Goal: Task Accomplishment & Management: Use online tool/utility

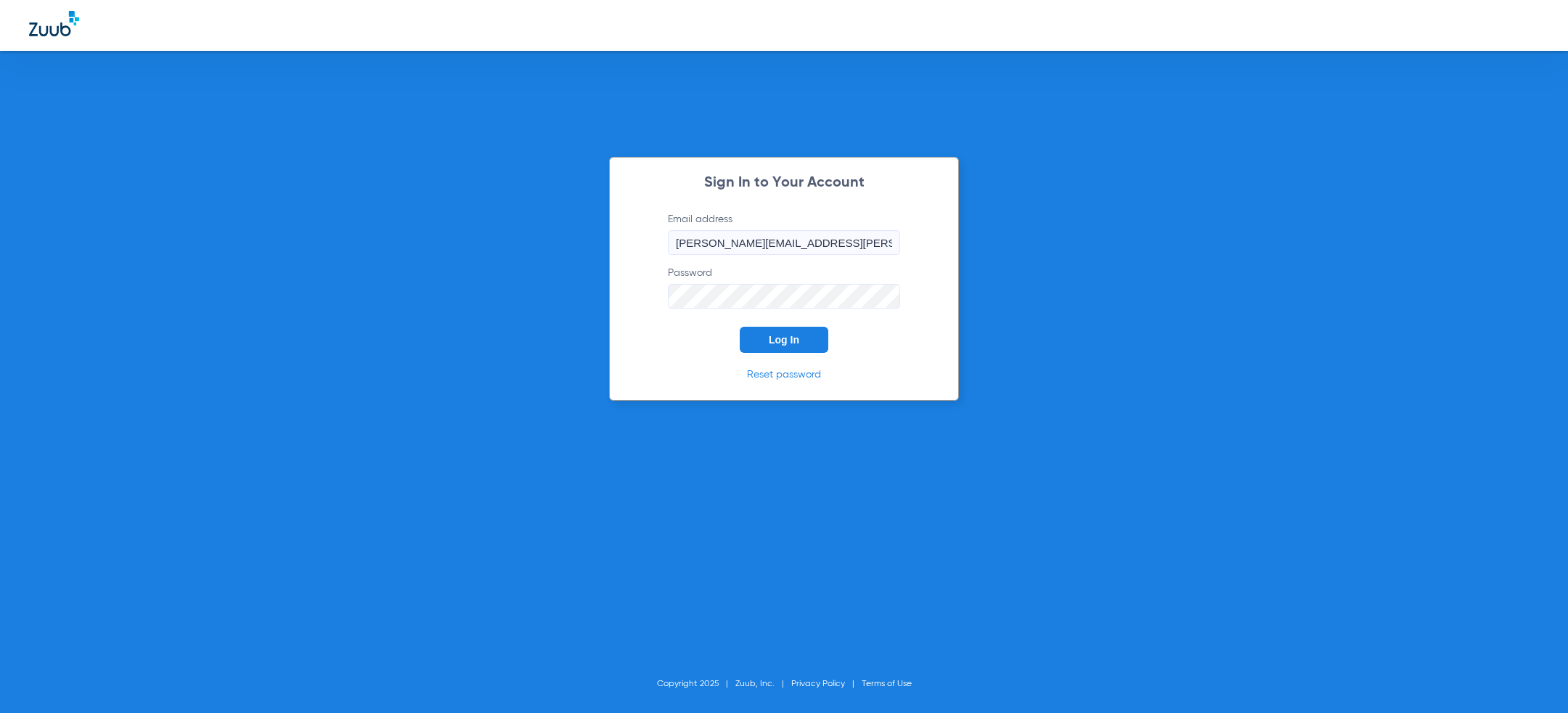
click at [770, 335] on span "Log In" at bounding box center [784, 340] width 31 height 12
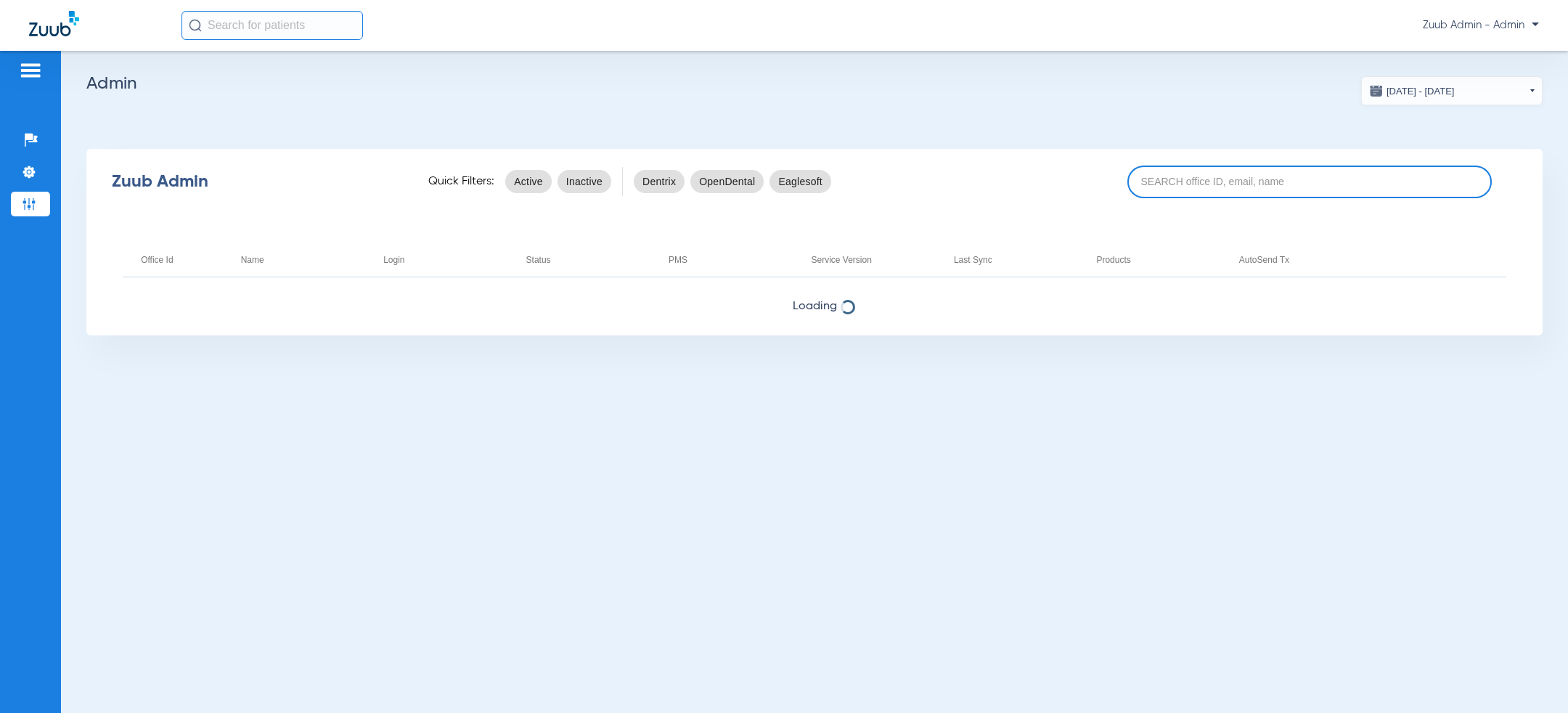
click at [1208, 176] on input at bounding box center [1310, 182] width 364 height 33
paste input "17007244"
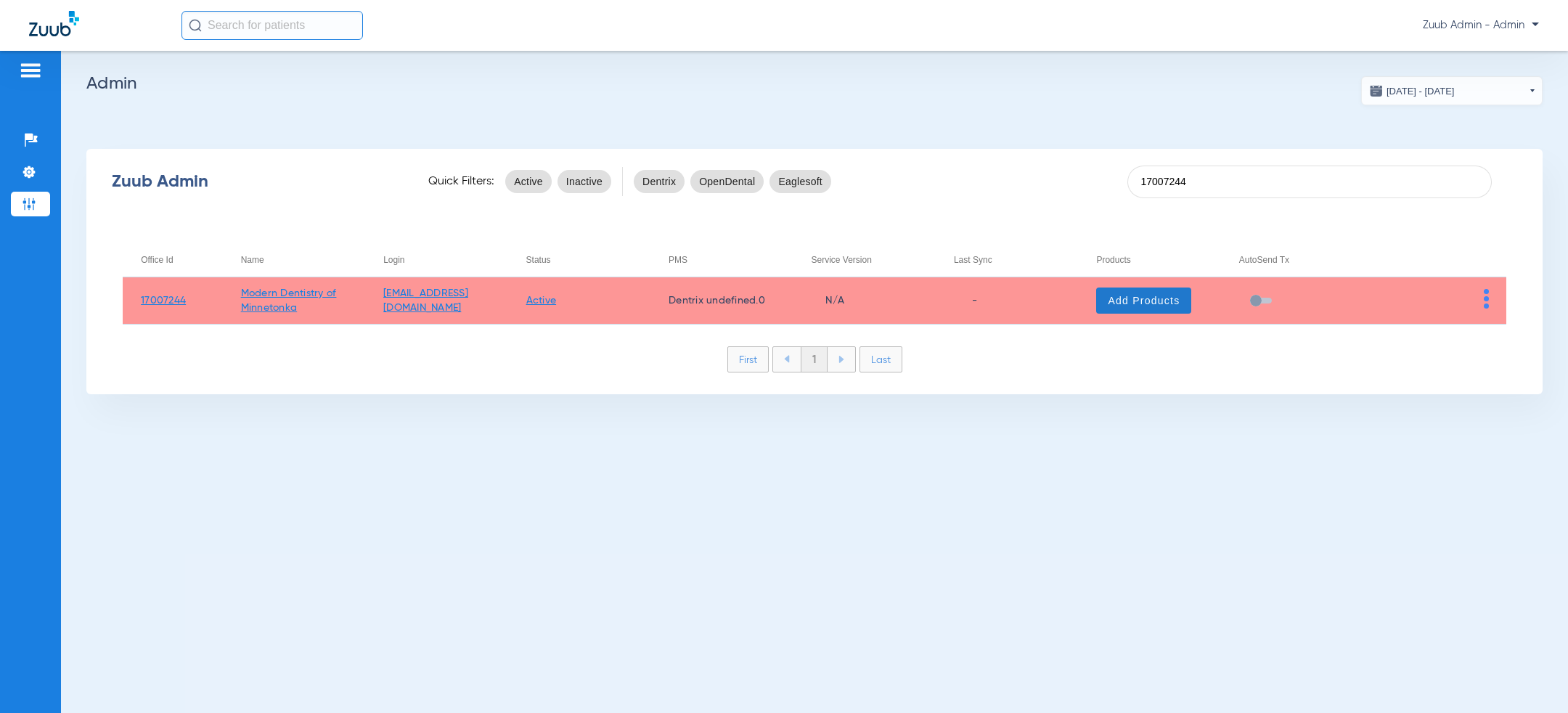
click at [1158, 304] on span "Add Products" at bounding box center [1144, 300] width 72 height 14
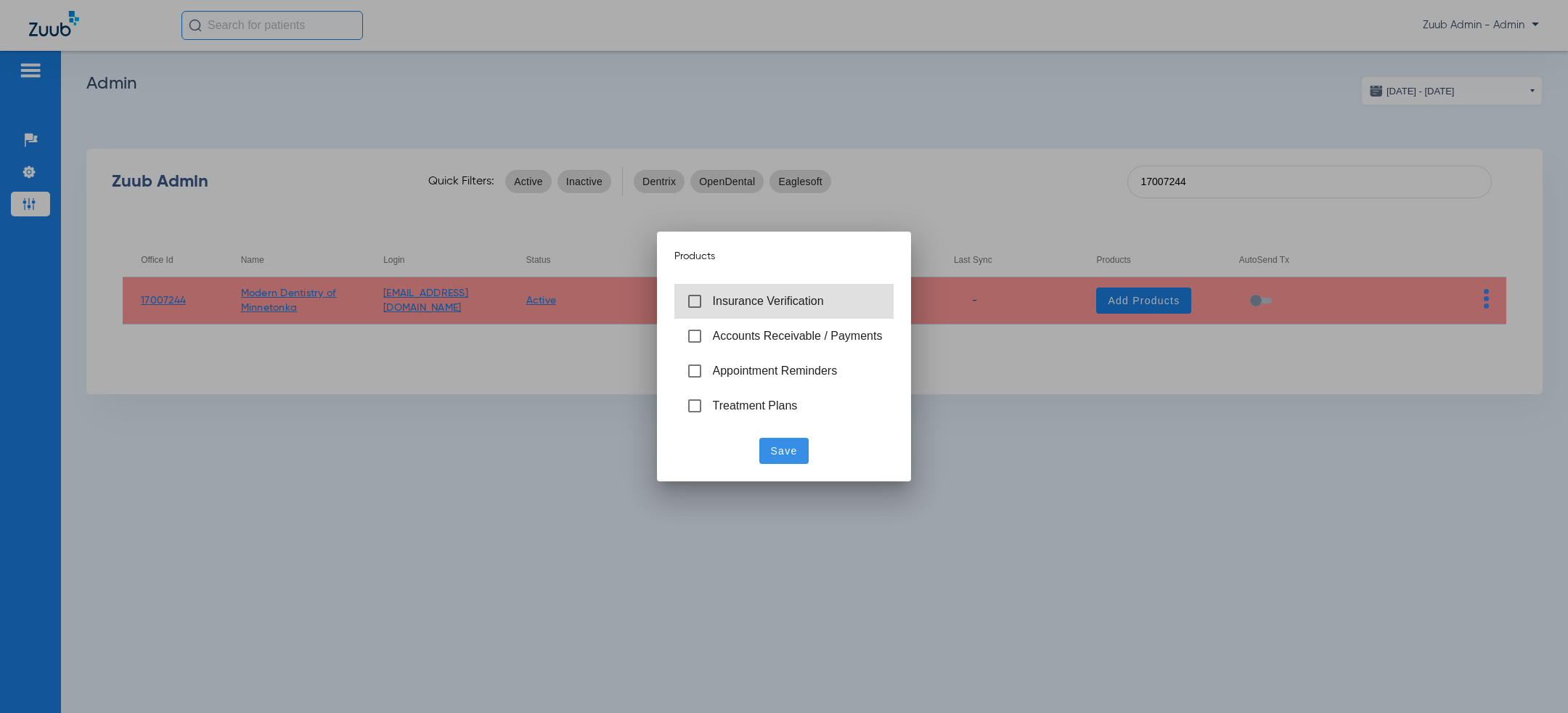
click at [778, 305] on span "Insurance Verification" at bounding box center [768, 301] width 111 height 13
click at [779, 452] on span "Save" at bounding box center [785, 450] width 27 height 14
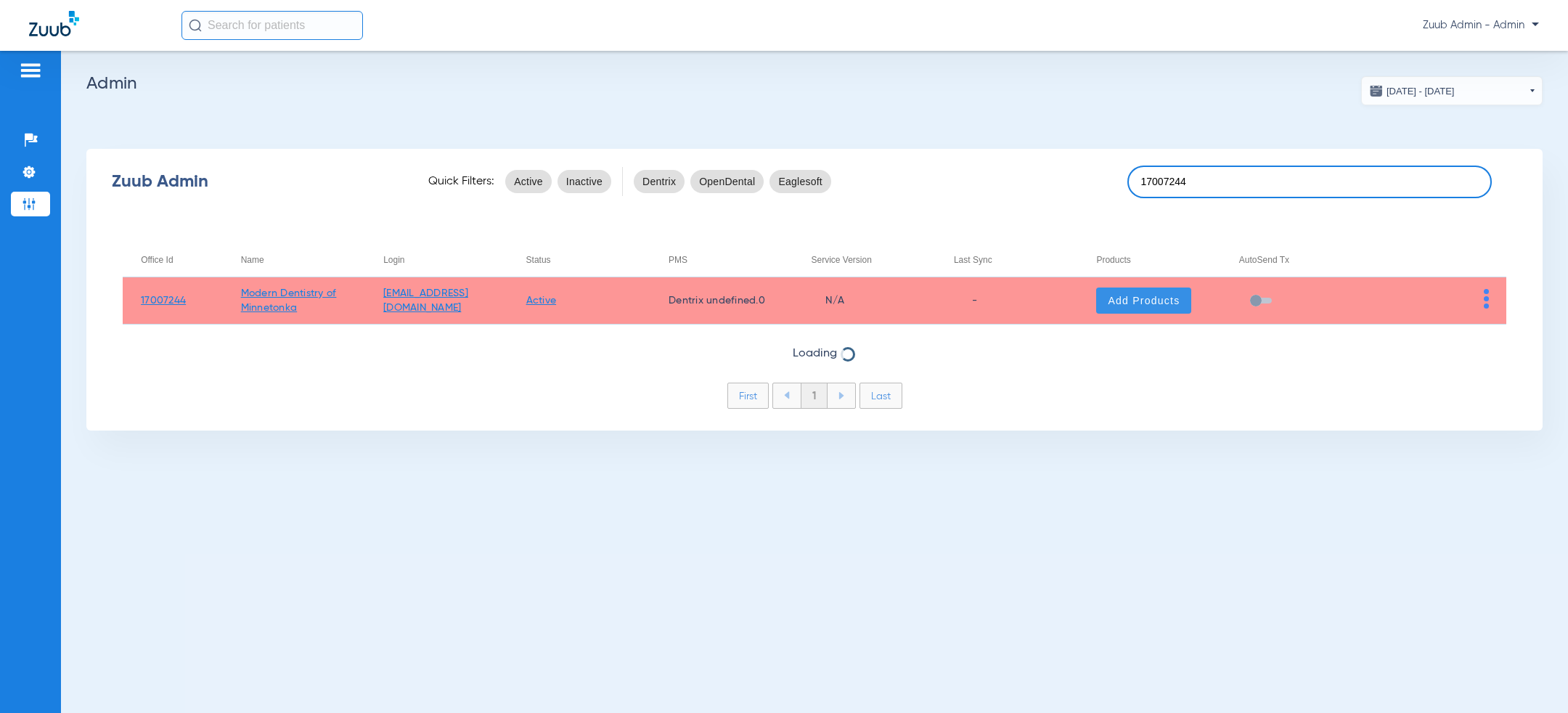
click at [1226, 180] on input "17007244" at bounding box center [1310, 182] width 364 height 33
paste input "5"
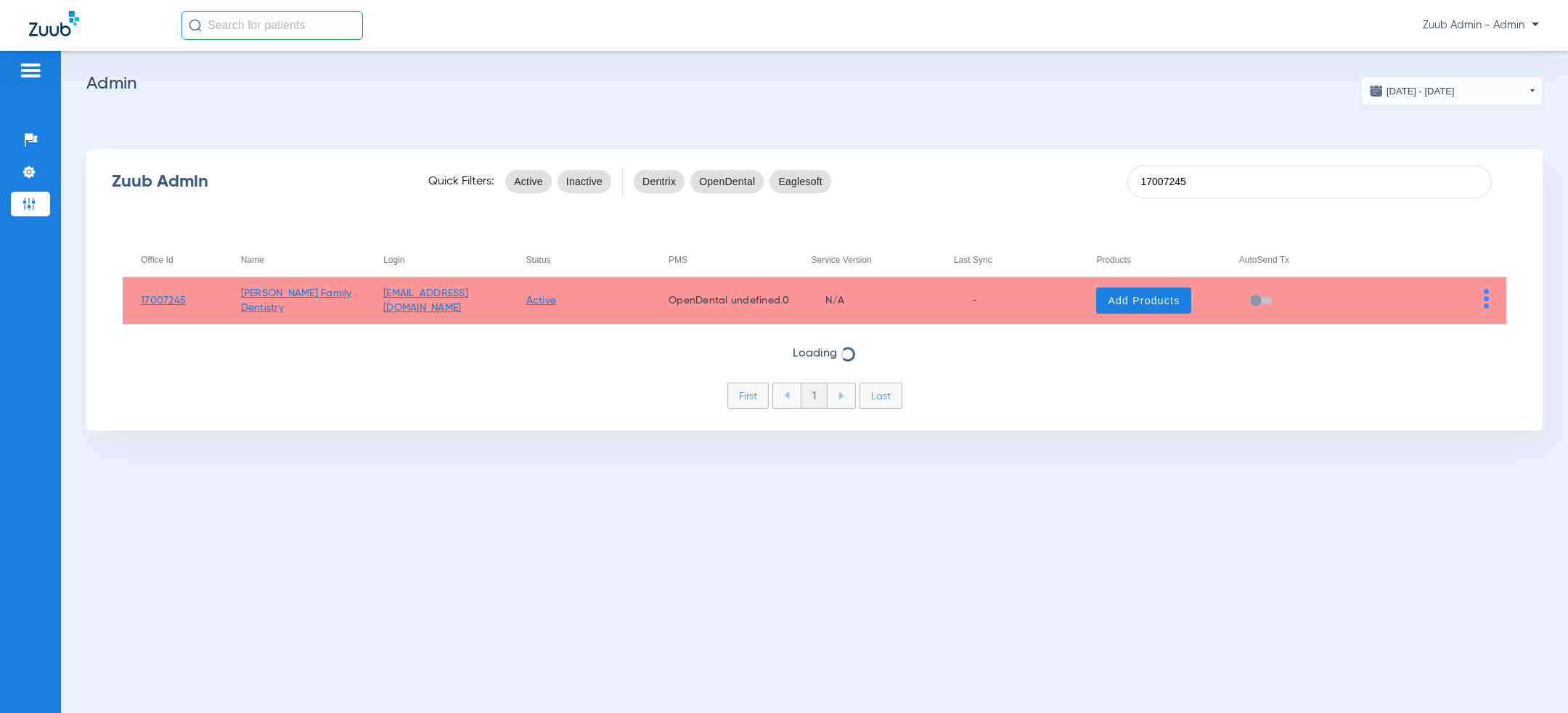
click at [1155, 123] on app-admin-dashboard "[DATE] - [DATE] [DATE] Su Mo Tu We Th Fr Sa 27 28 29 30 31 1 2 3 4 5 6 7 8 9 10…" at bounding box center [815, 253] width 1456 height 354
click at [1143, 309] on span at bounding box center [1143, 300] width 95 height 35
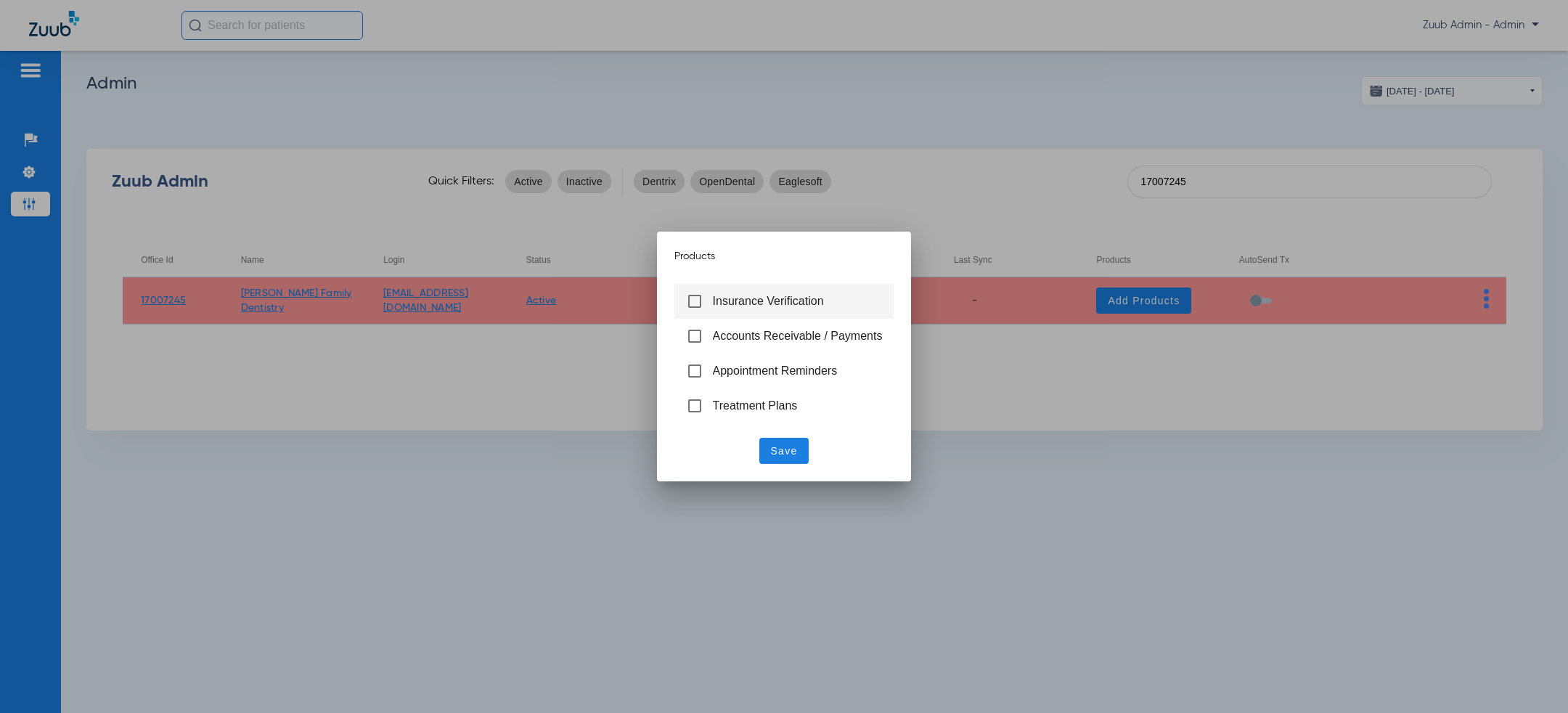
click at [732, 287] on mat-list-option "Insurance Verification" at bounding box center [784, 301] width 220 height 35
click at [788, 449] on span "Save" at bounding box center [785, 450] width 27 height 14
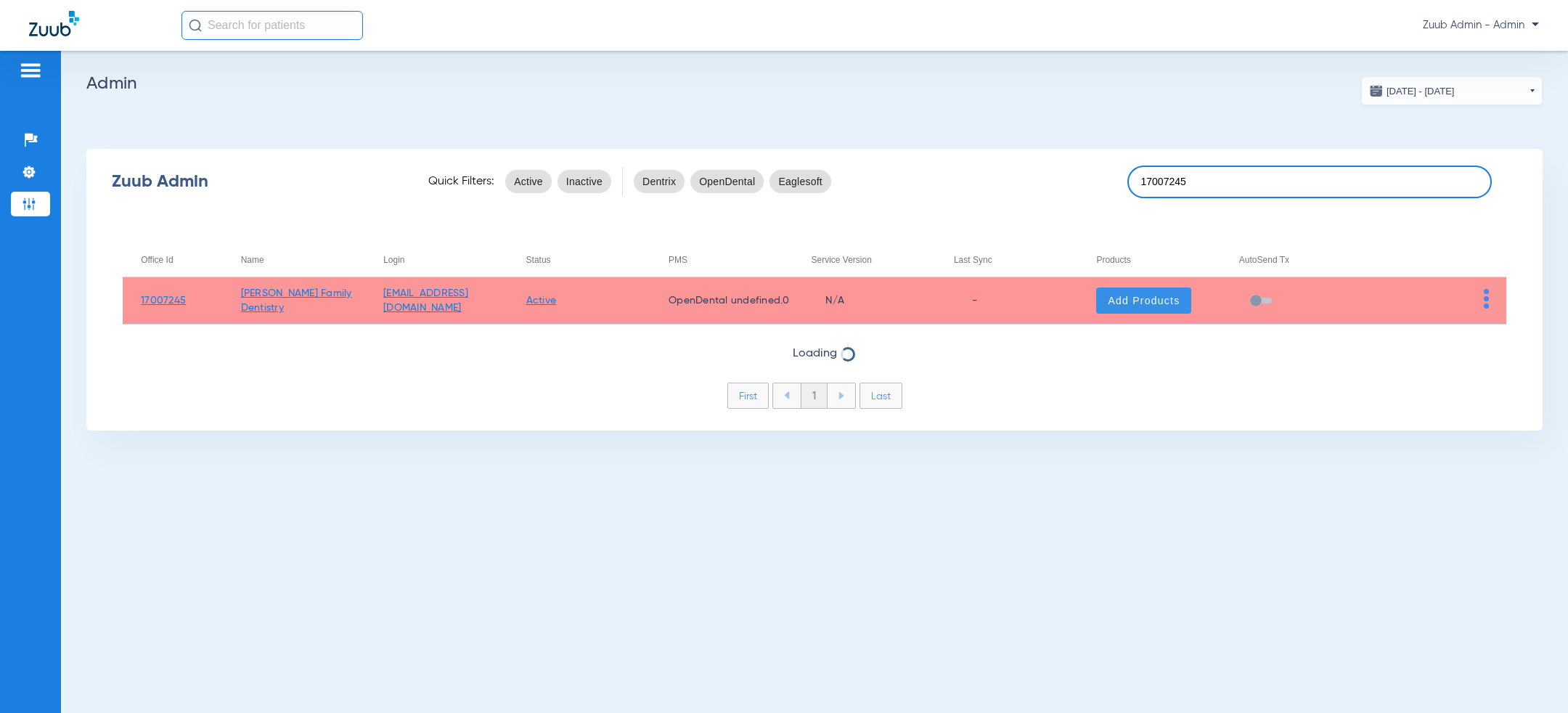
click at [1246, 193] on input "17007245" at bounding box center [1310, 182] width 364 height 33
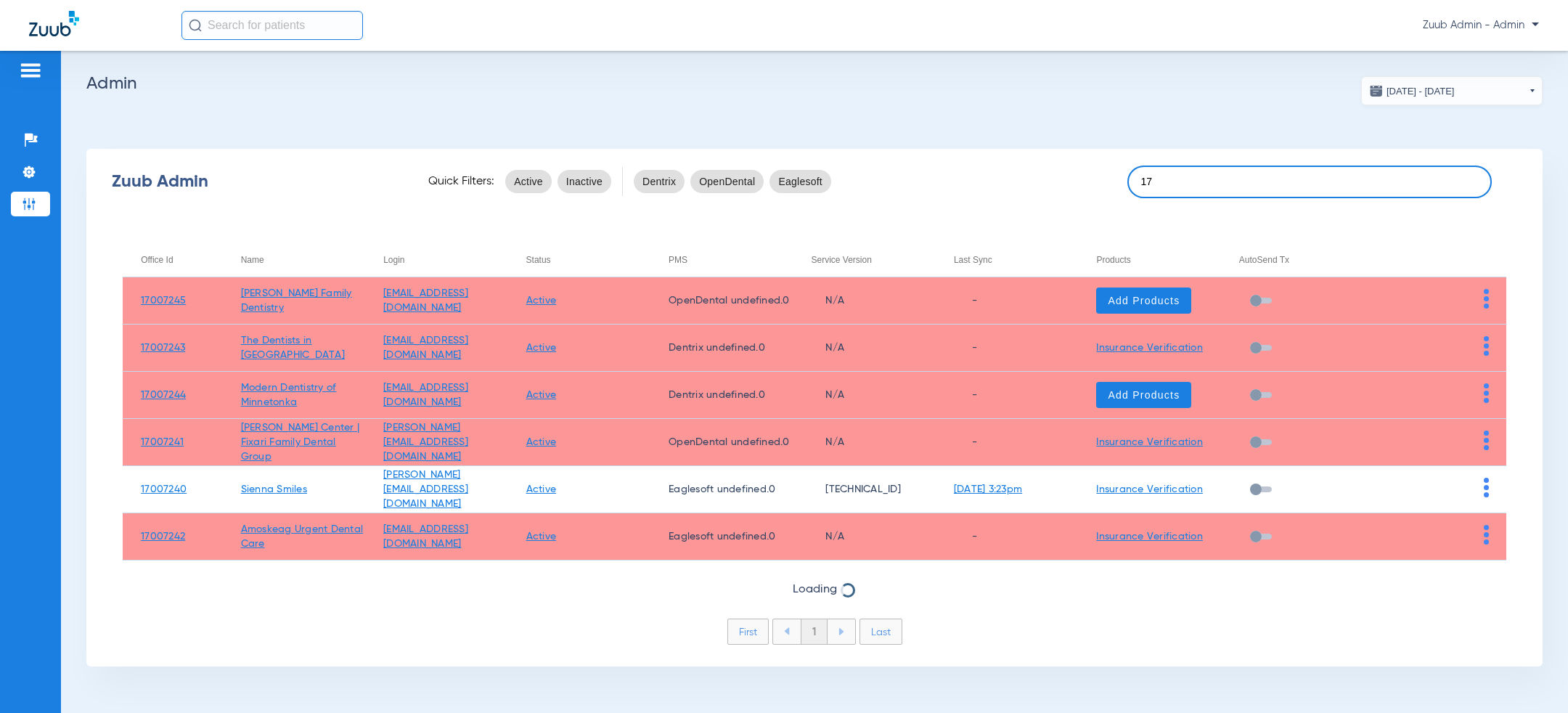
type input "1"
